Goal: Download file/media

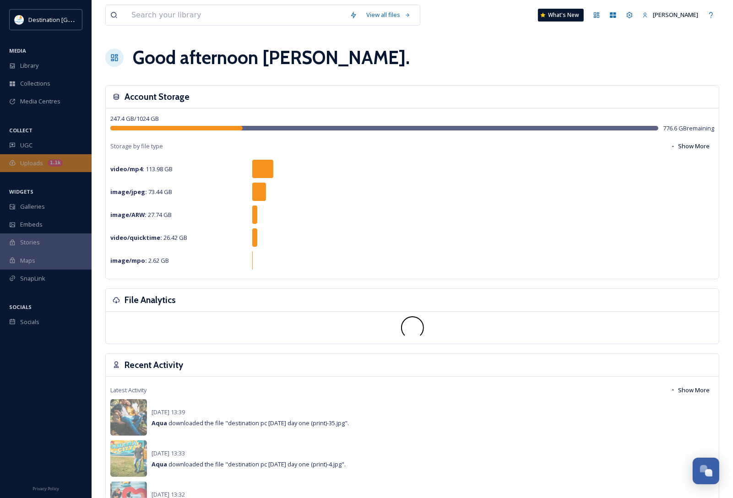
click at [38, 163] on span "Uploads" at bounding box center [31, 163] width 23 height 9
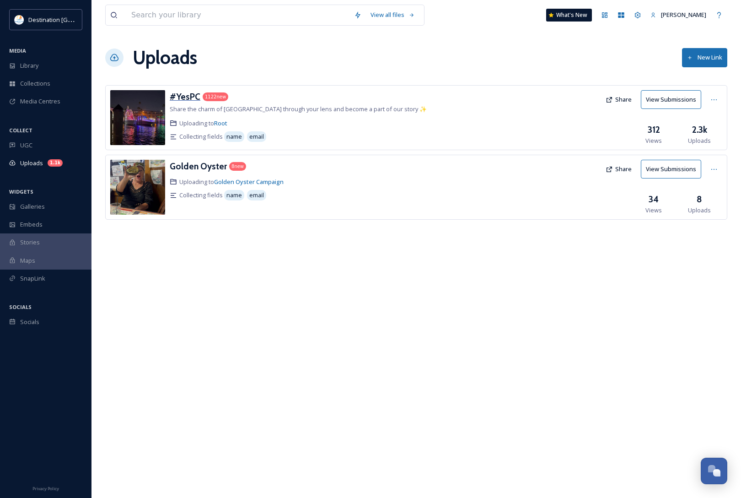
click at [187, 94] on h3 "#YesPC" at bounding box center [185, 96] width 31 height 11
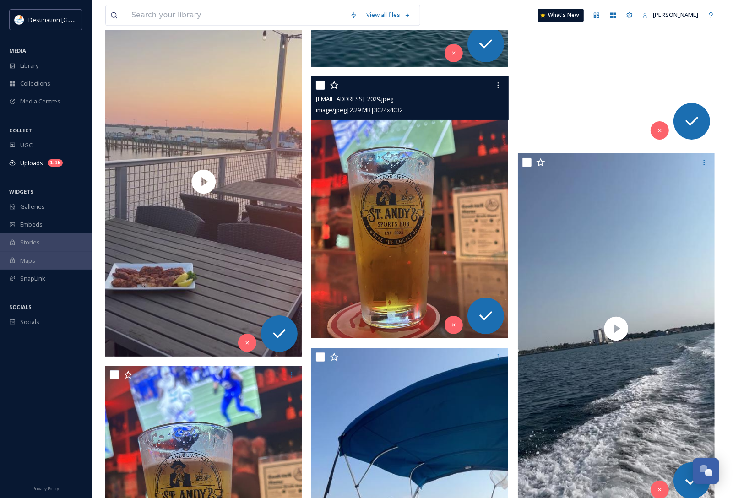
scroll to position [4690, 0]
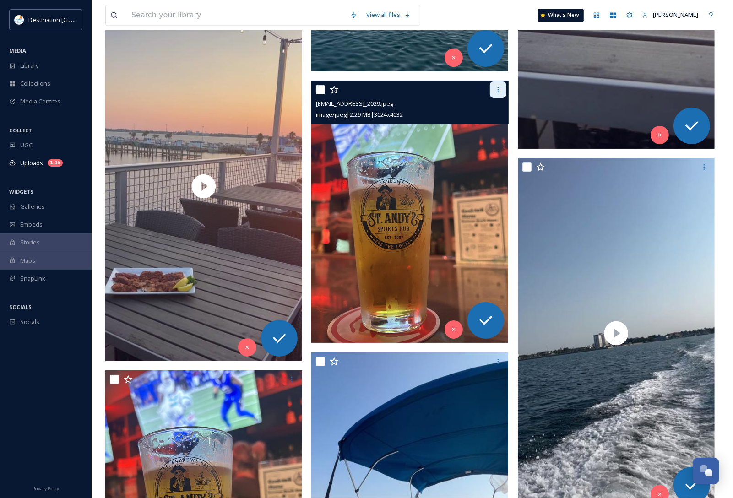
click at [499, 87] on icon at bounding box center [497, 89] width 7 height 7
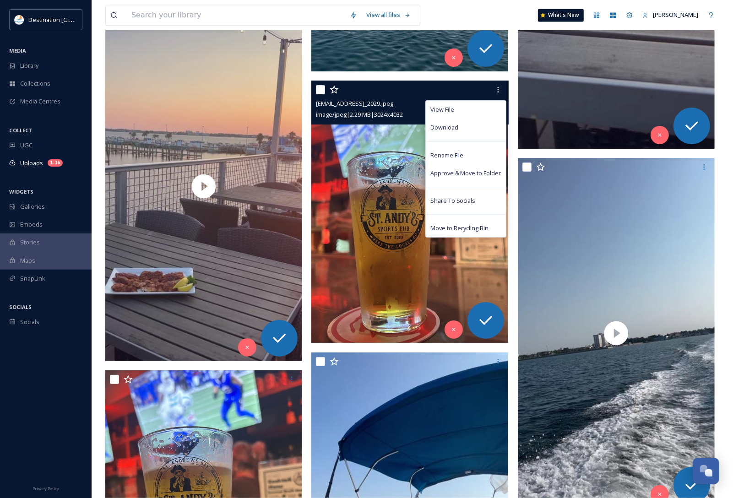
click at [467, 124] on div "Download" at bounding box center [466, 128] width 80 height 18
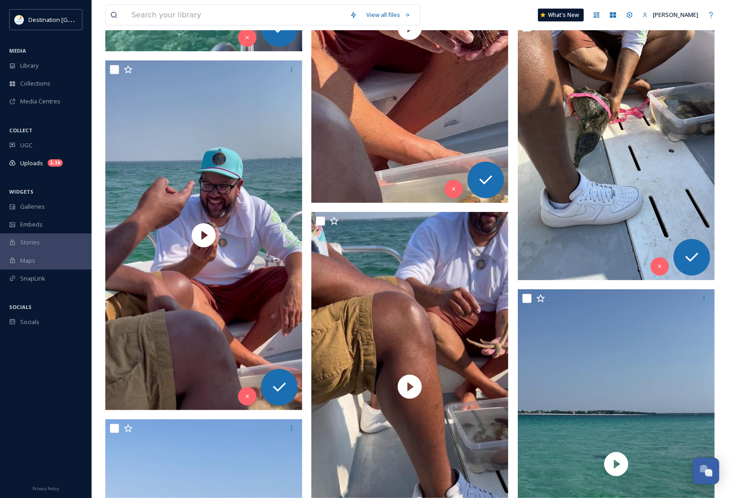
scroll to position [7035, 0]
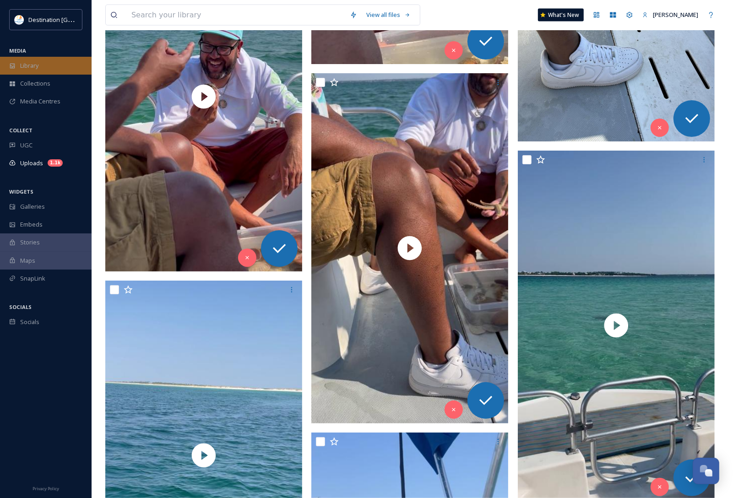
click at [28, 72] on div "Library" at bounding box center [46, 66] width 92 height 18
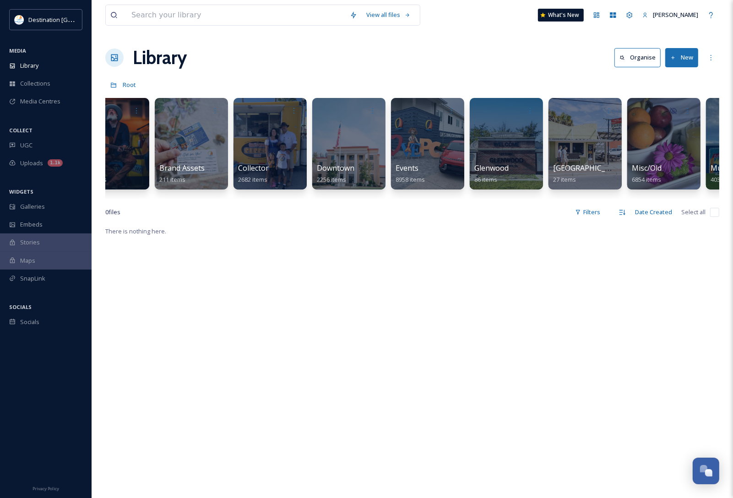
scroll to position [0, 273]
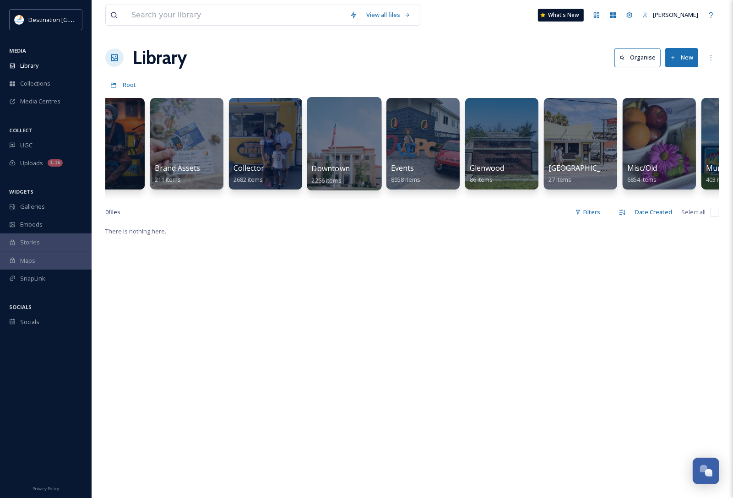
click at [319, 171] on span "Downtown" at bounding box center [331, 168] width 38 height 10
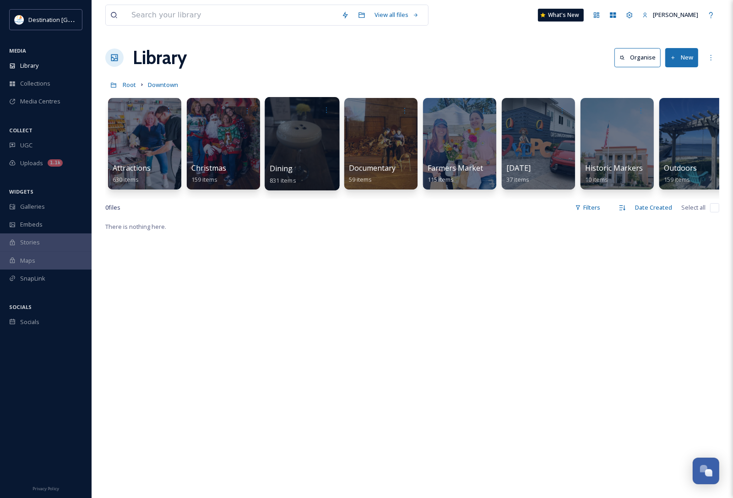
click at [285, 165] on span "Dining" at bounding box center [280, 168] width 23 height 10
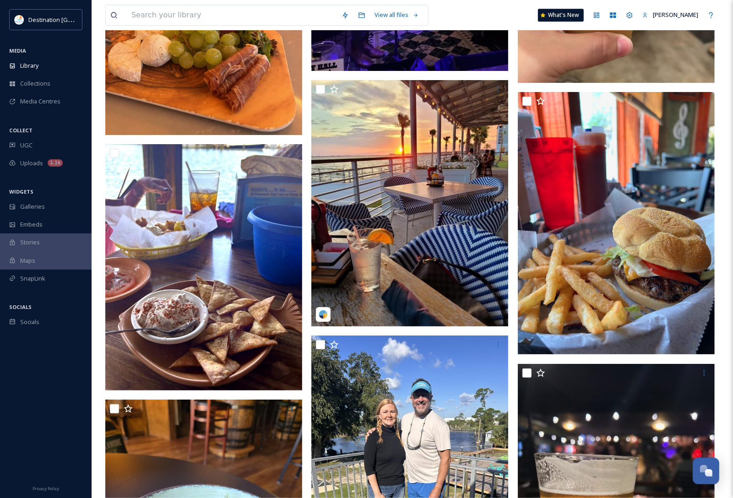
scroll to position [13898, 0]
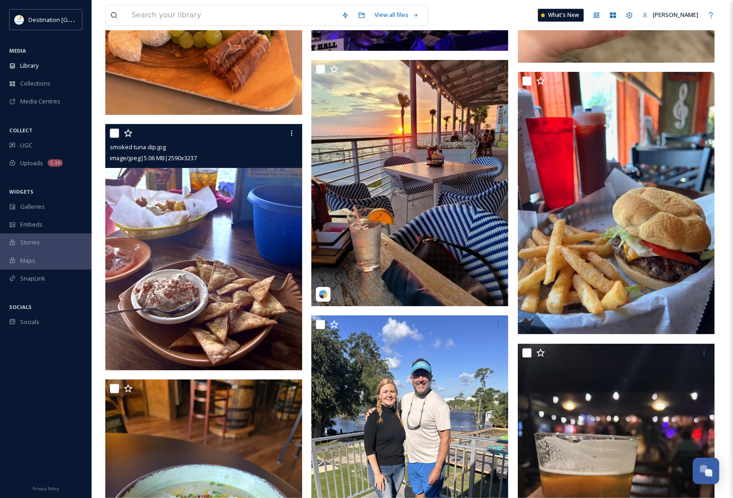
click at [218, 279] on img at bounding box center [203, 247] width 197 height 246
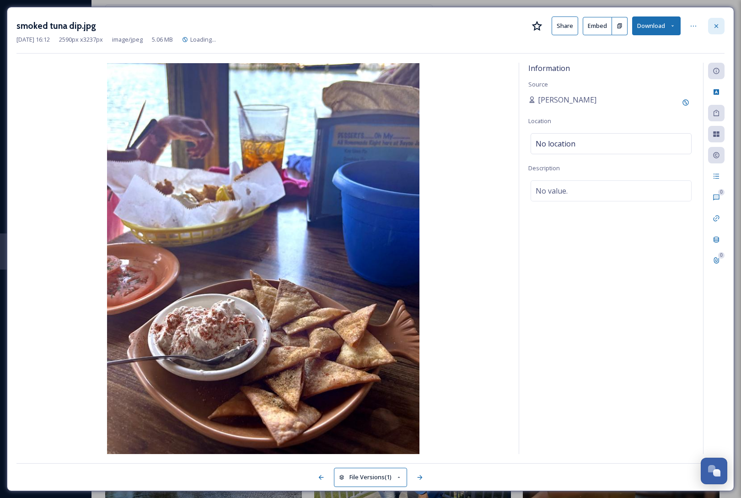
click at [717, 25] on icon at bounding box center [717, 26] width 4 height 4
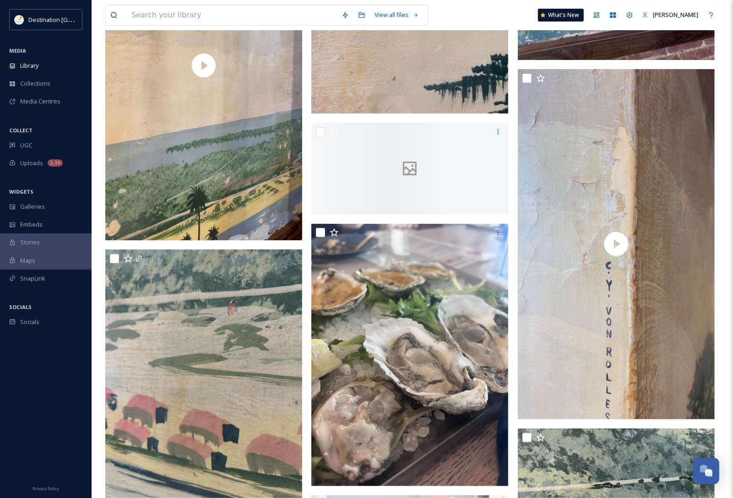
scroll to position [11496, 0]
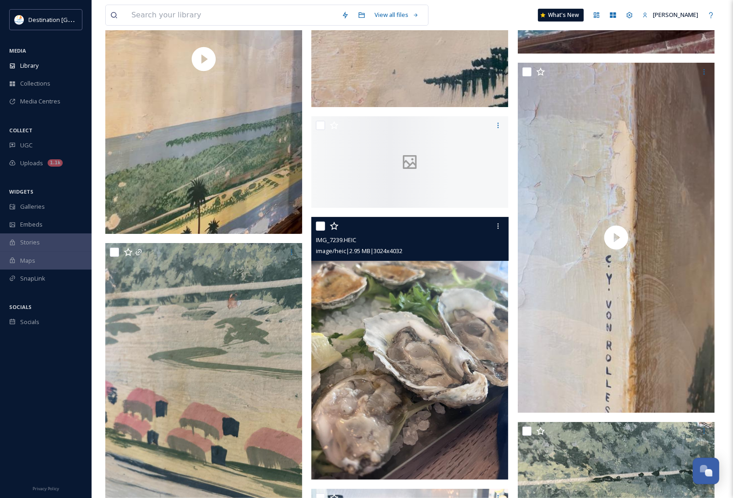
click at [422, 346] on img at bounding box center [409, 348] width 197 height 262
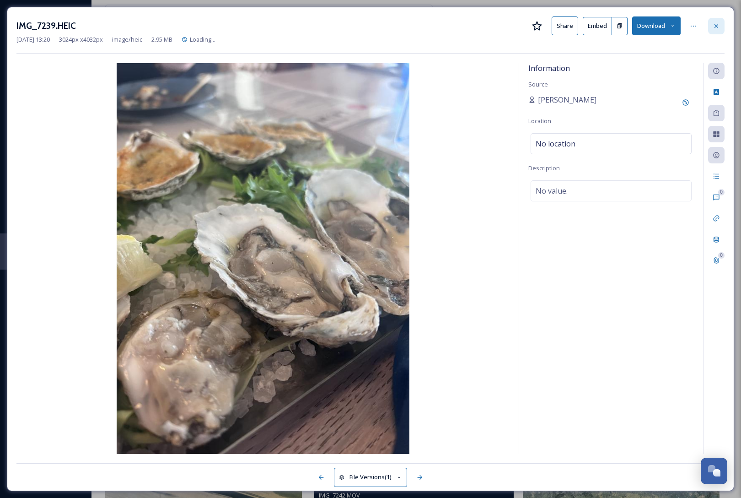
click at [715, 23] on icon at bounding box center [716, 25] width 7 height 7
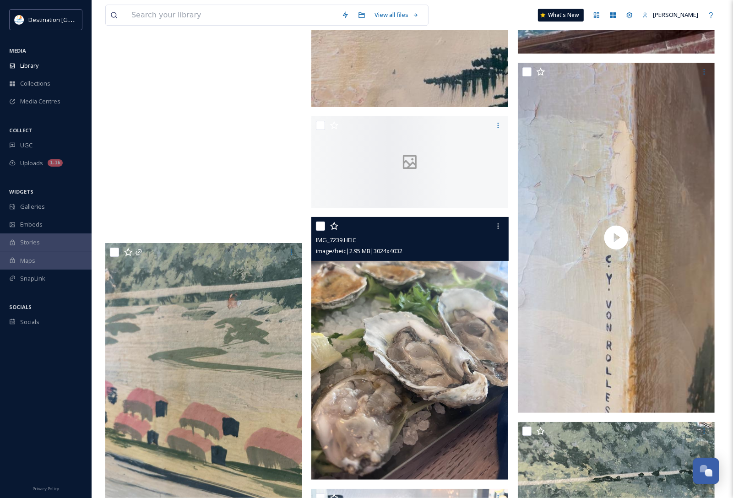
click at [54, 69] on div "Library" at bounding box center [46, 66] width 92 height 18
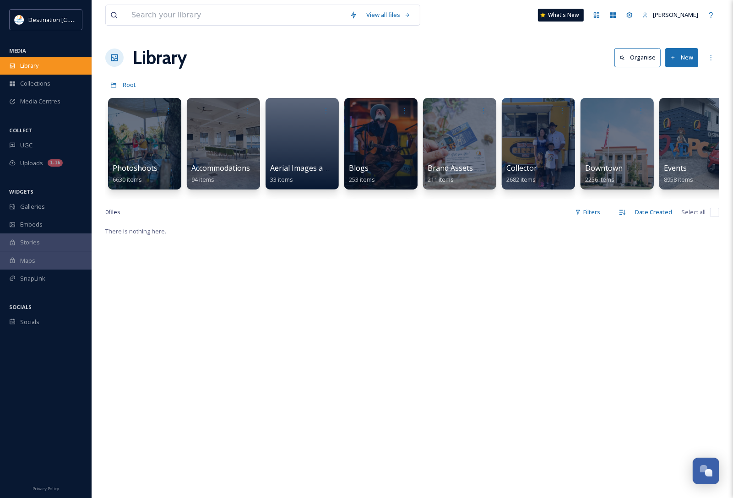
click at [63, 61] on div "Library" at bounding box center [46, 66] width 92 height 18
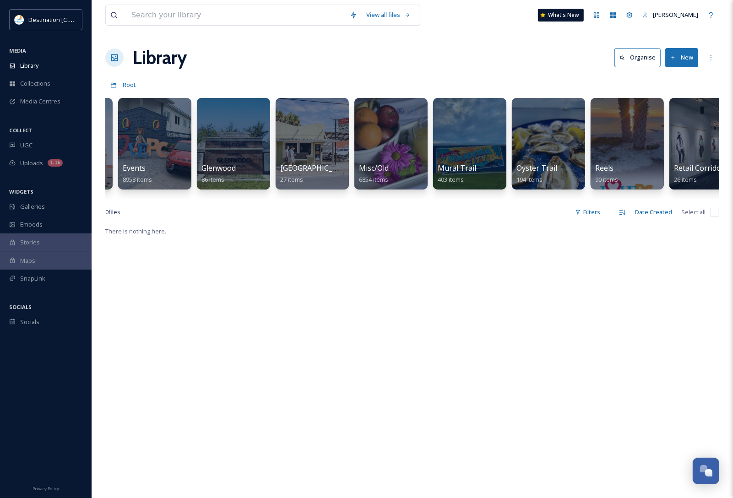
scroll to position [0, 550]
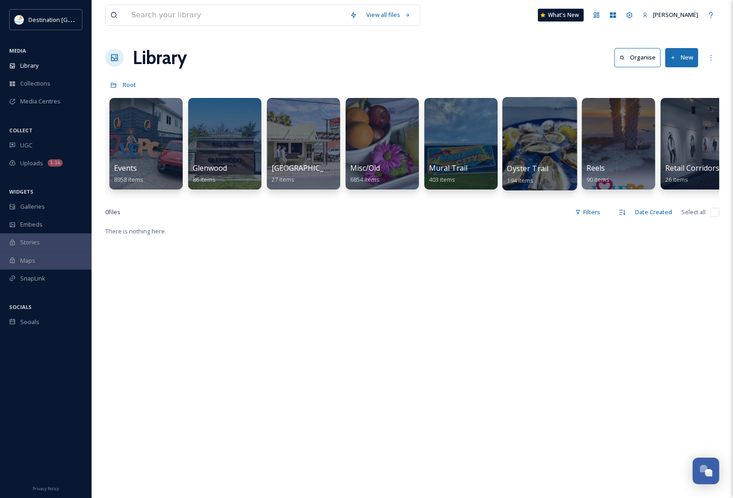
click at [563, 153] on div at bounding box center [539, 143] width 75 height 93
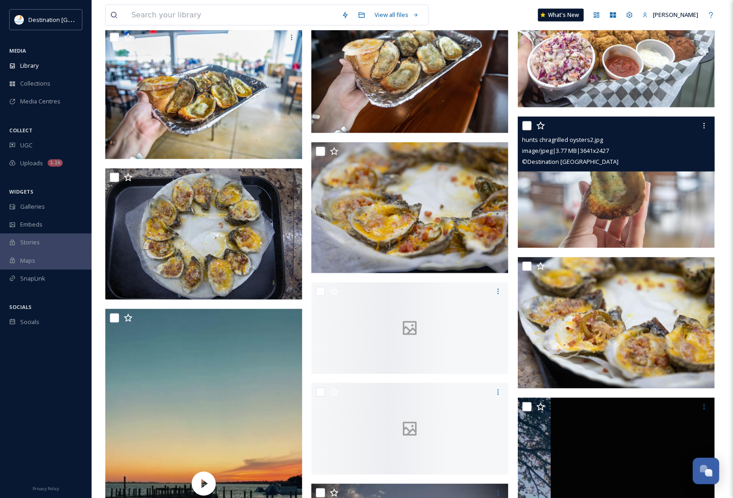
scroll to position [1029, 0]
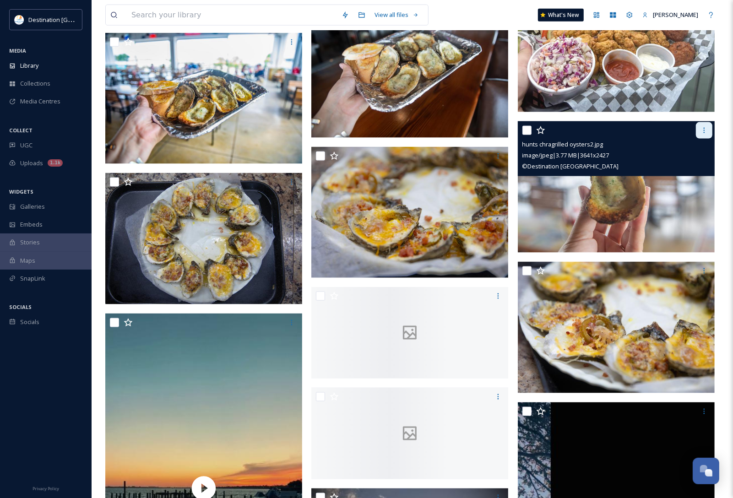
click at [706, 133] on icon at bounding box center [703, 130] width 7 height 7
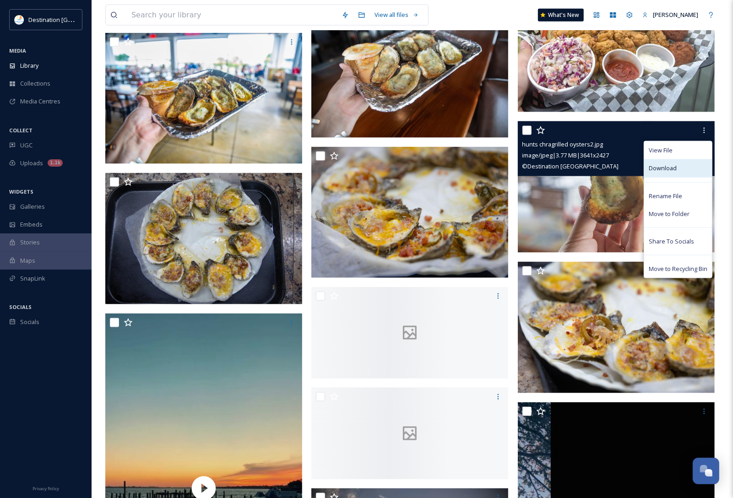
click at [679, 166] on div "Download" at bounding box center [678, 168] width 68 height 18
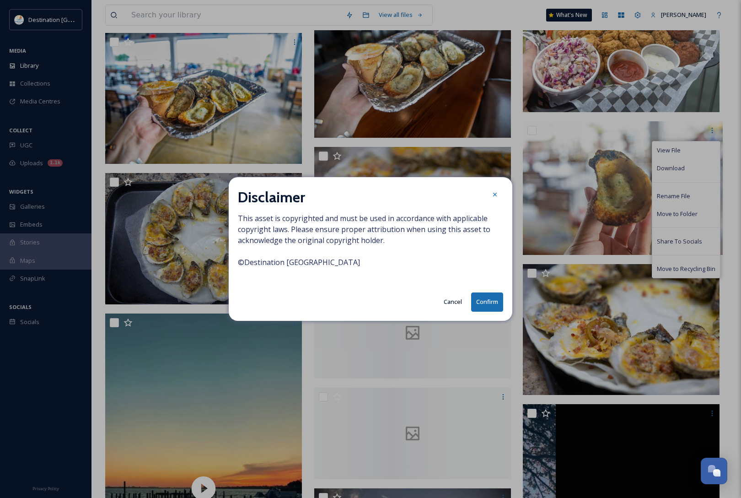
click at [481, 305] on button "Confirm" at bounding box center [487, 301] width 32 height 19
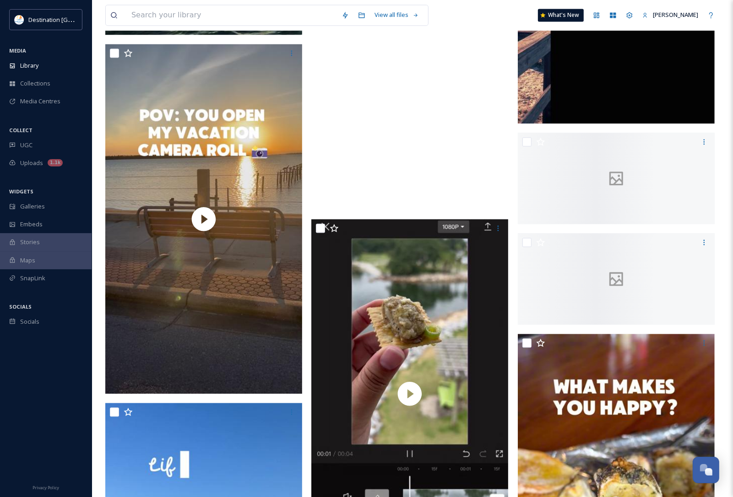
scroll to position [1773, 0]
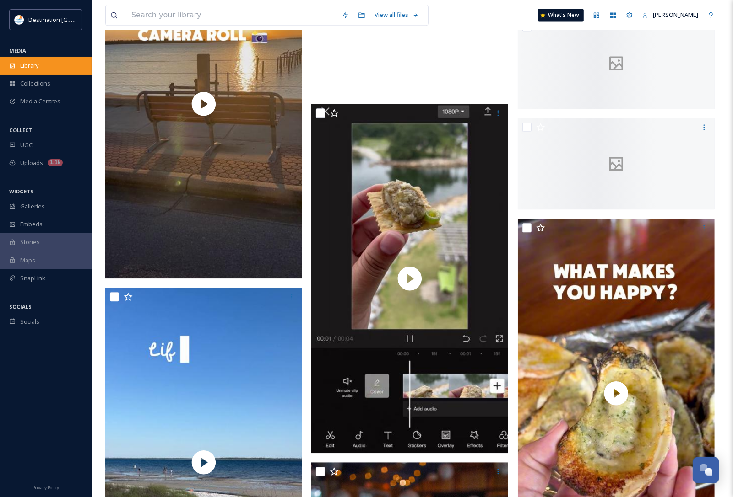
click at [33, 62] on span "Library" at bounding box center [29, 65] width 18 height 9
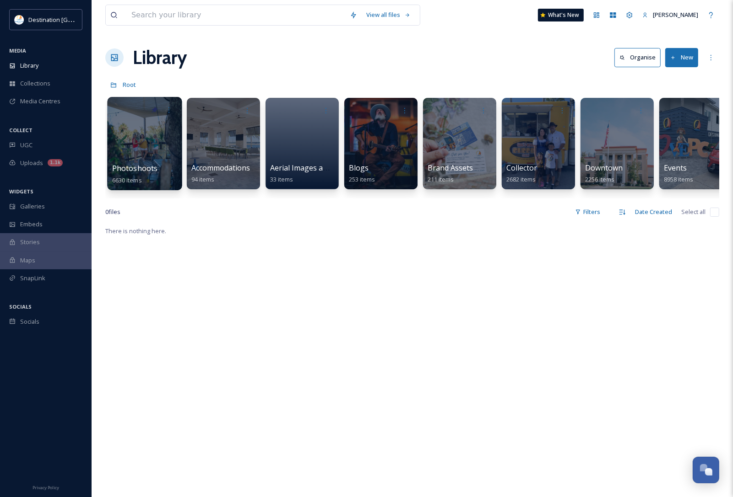
click at [166, 172] on div "Photoshoots 6630 items" at bounding box center [144, 174] width 65 height 23
click at [144, 167] on span "Photoshoots" at bounding box center [135, 168] width 46 height 10
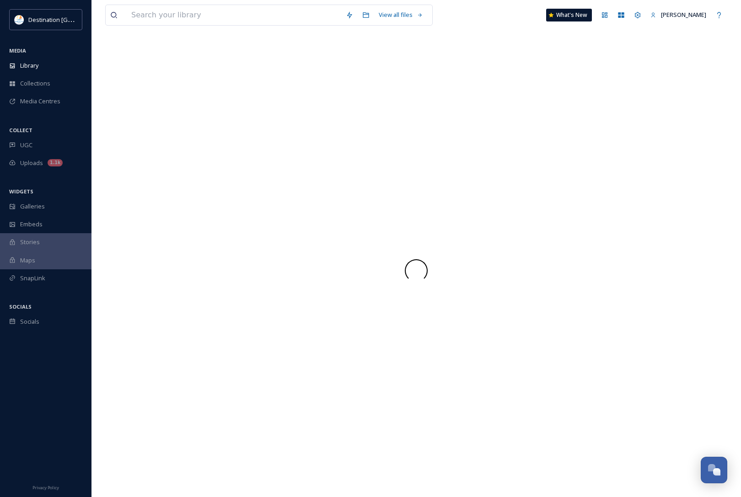
click at [144, 167] on div at bounding box center [416, 270] width 622 height 453
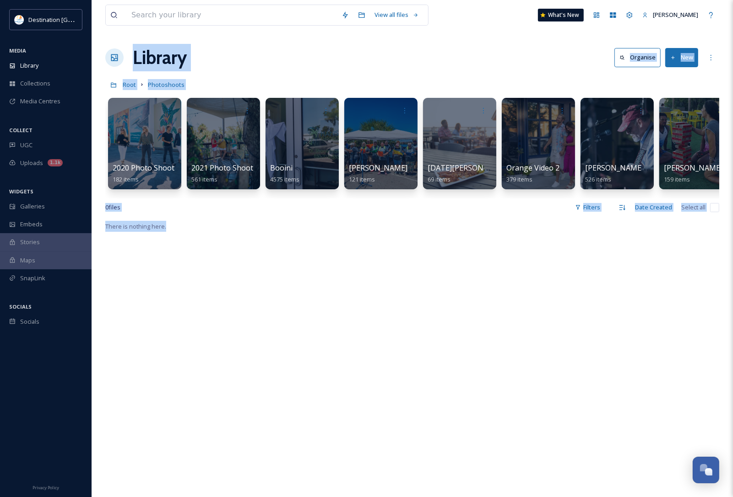
click at [266, 255] on div "There is nothing here." at bounding box center [412, 469] width 614 height 497
